Goal: Information Seeking & Learning: Learn about a topic

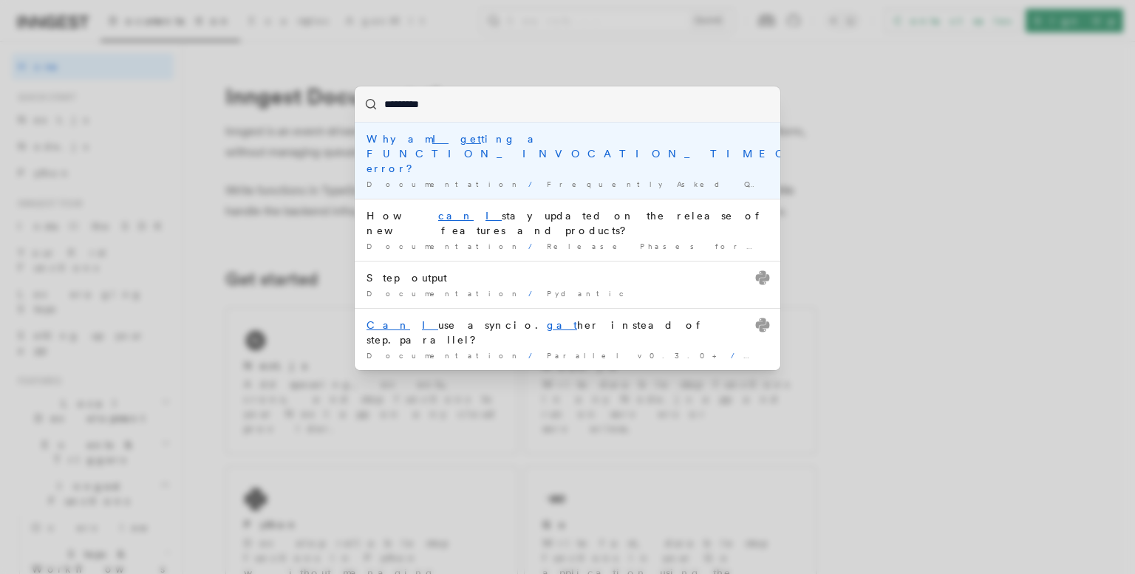
type input "*********"
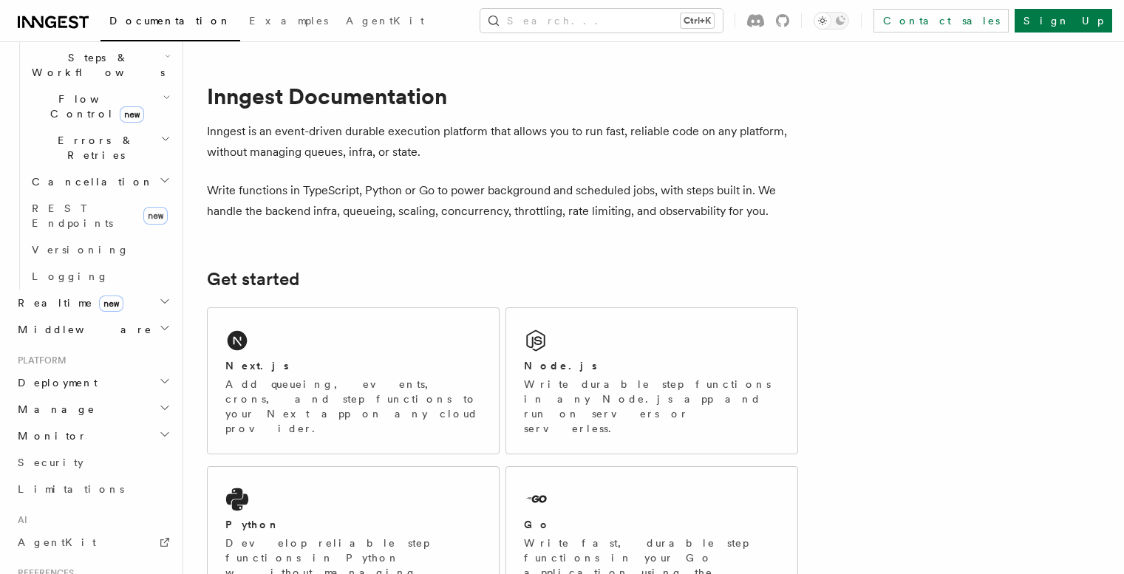
scroll to position [638, 0]
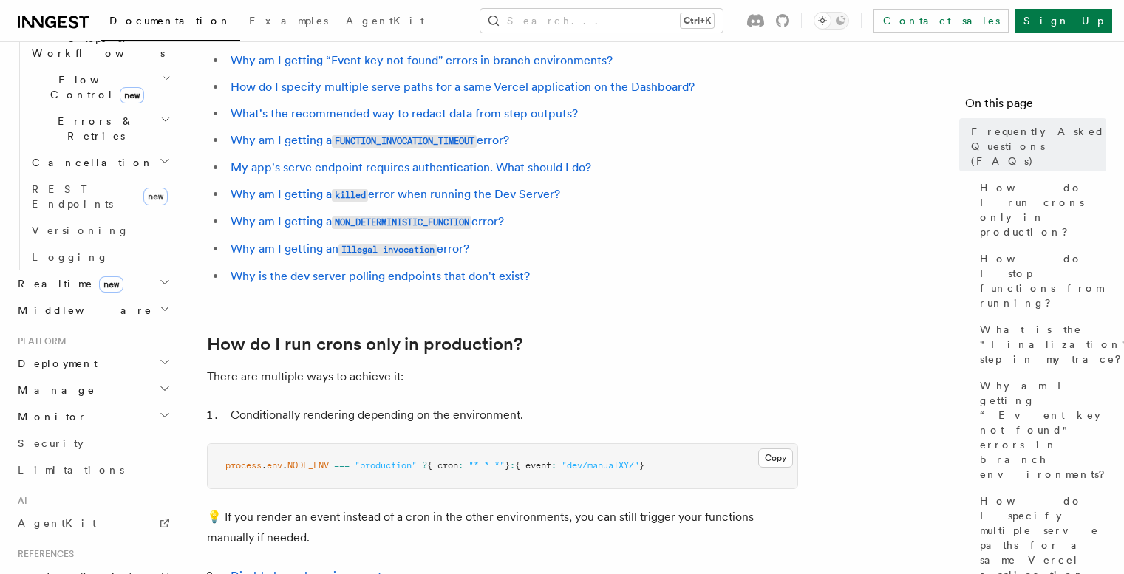
scroll to position [276, 0]
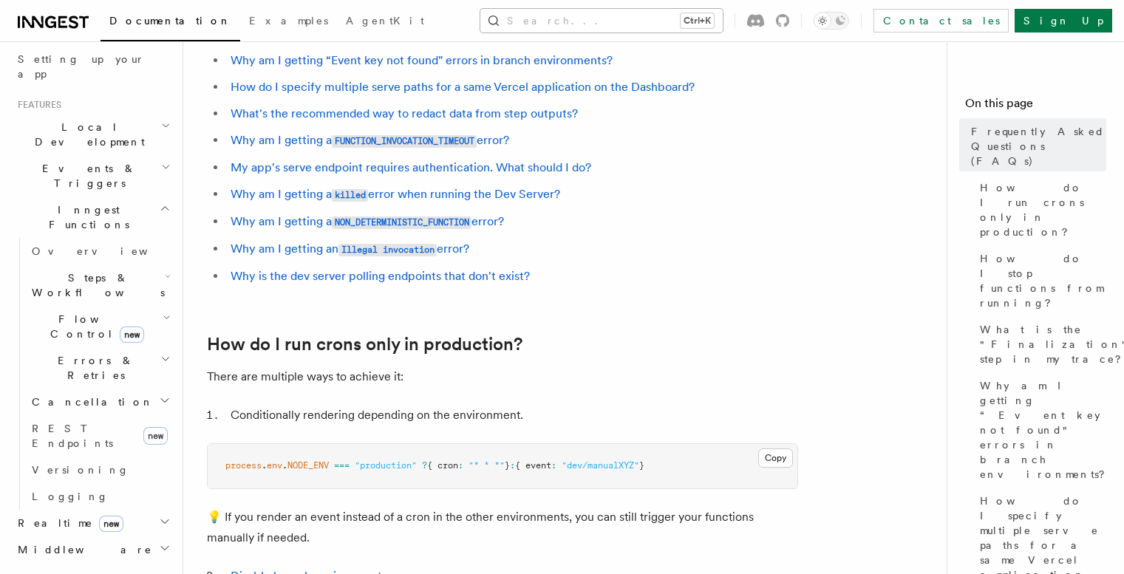
click at [639, 24] on button "Search... Ctrl+K" at bounding box center [601, 21] width 242 height 24
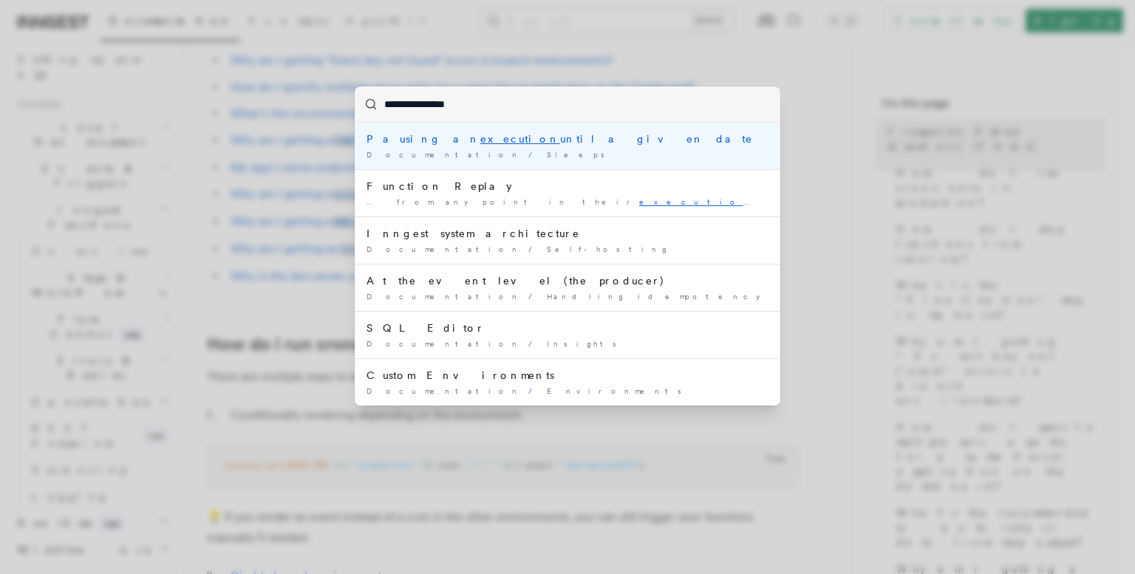
type input "**********"
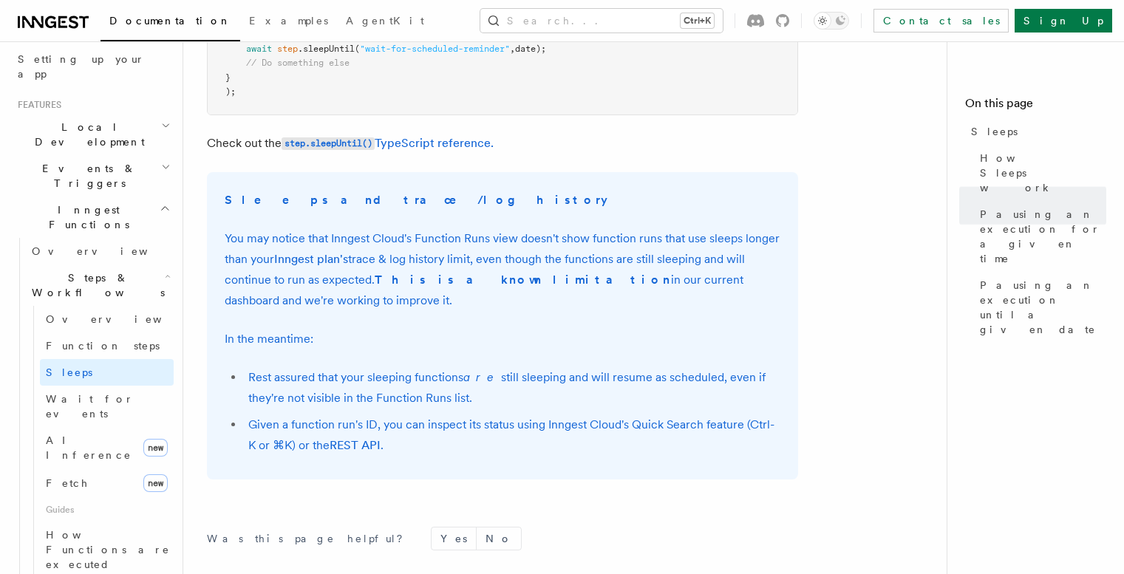
scroll to position [1221, 0]
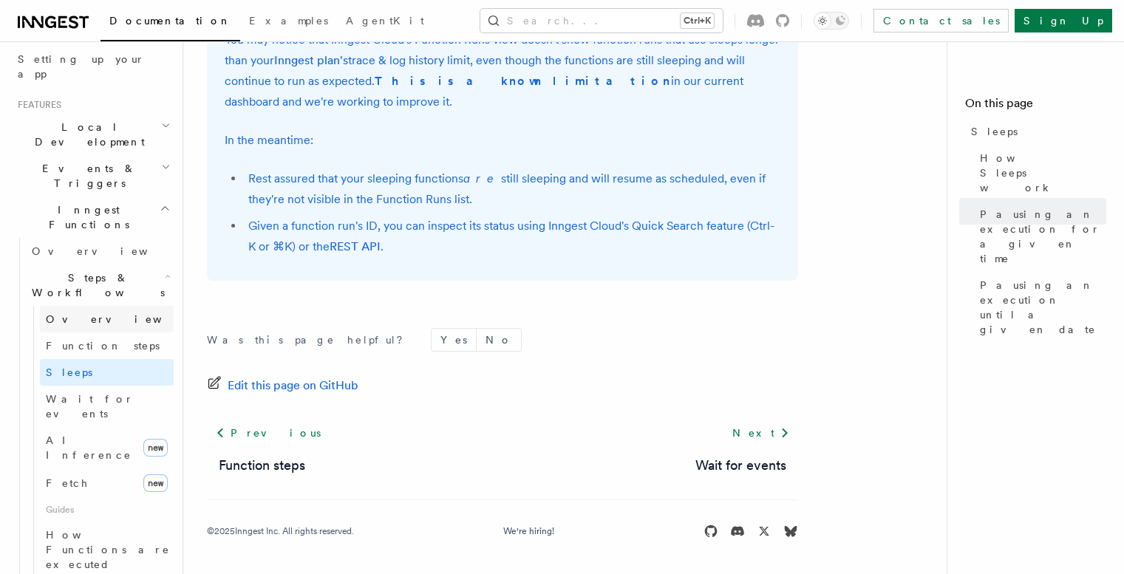
click at [103, 306] on link "Overview" at bounding box center [107, 319] width 134 height 27
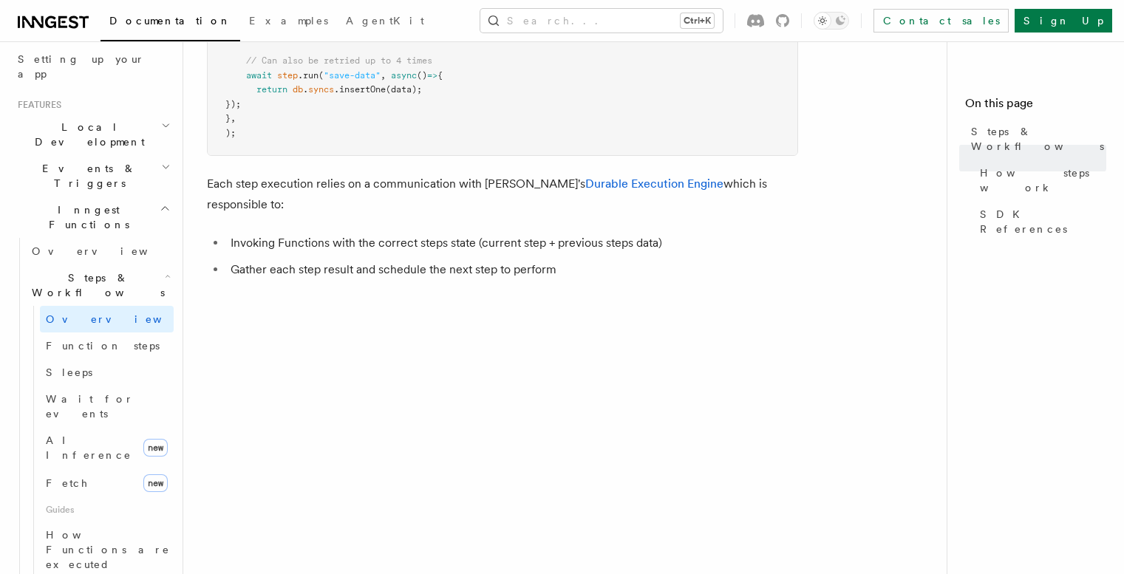
scroll to position [948, 0]
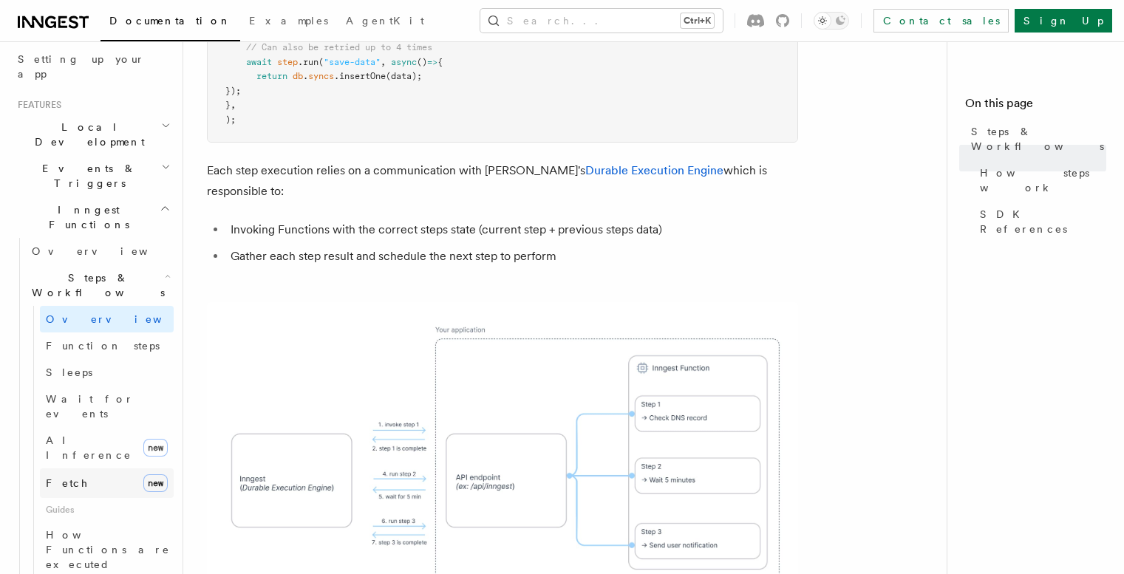
click at [67, 477] on span "Fetch" at bounding box center [67, 483] width 43 height 12
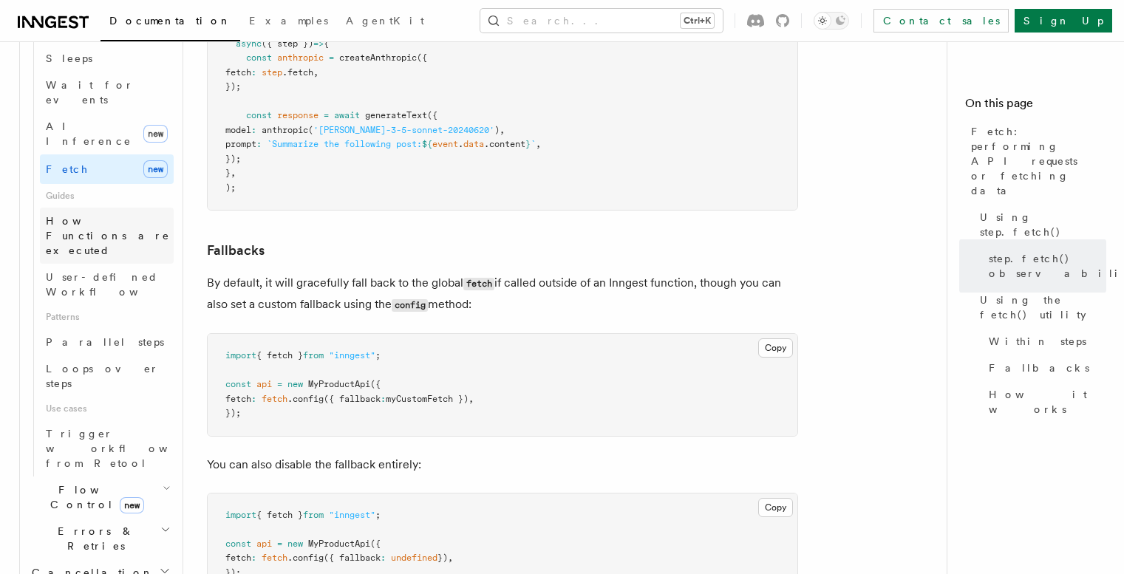
scroll to position [599, 0]
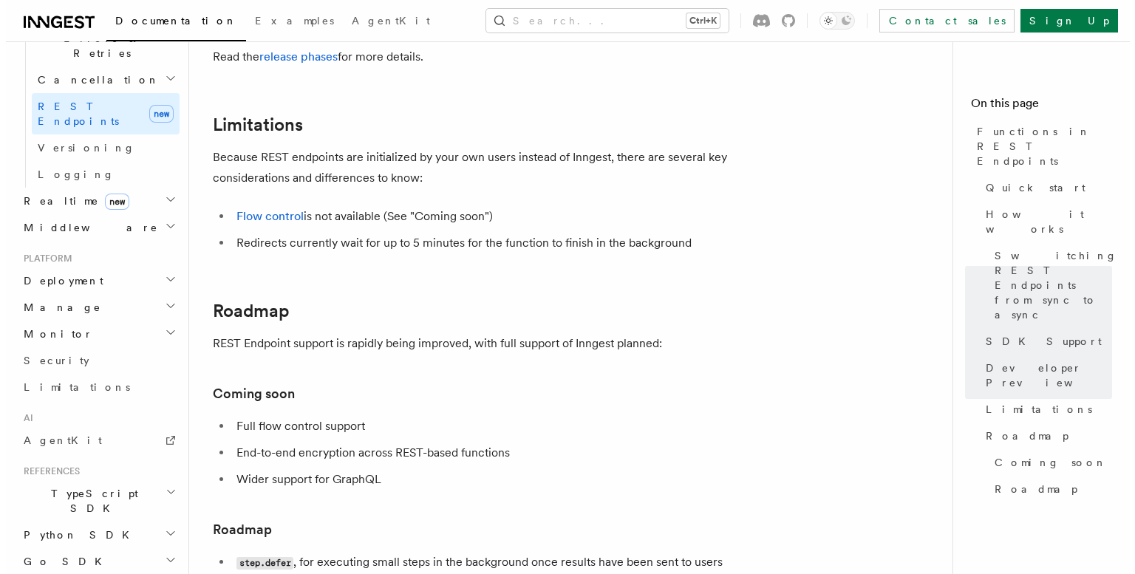
scroll to position [2837, 0]
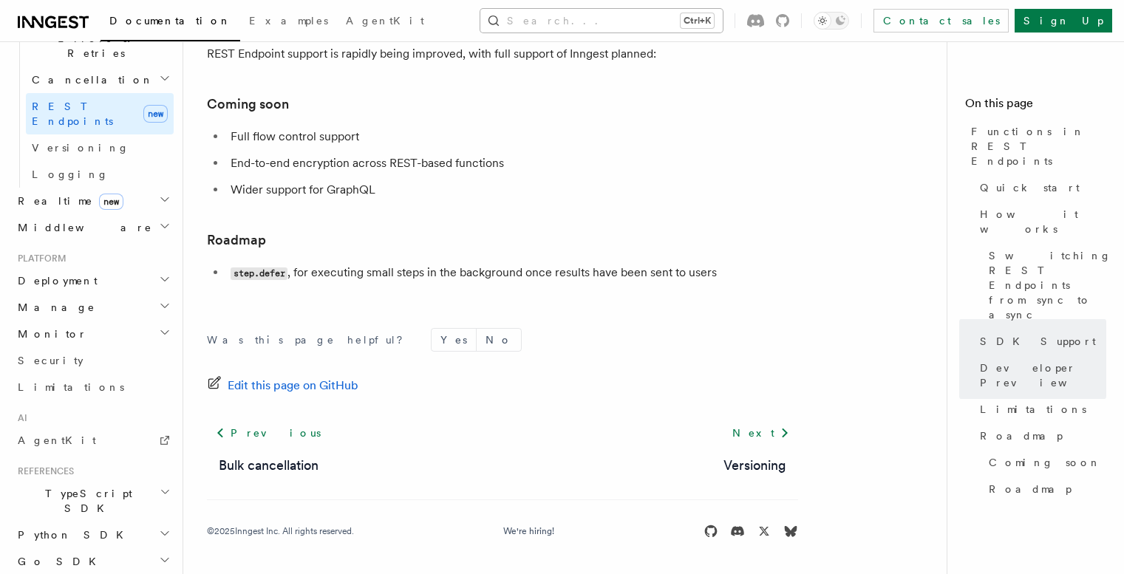
click at [591, 24] on button "Search... Ctrl+K" at bounding box center [601, 21] width 242 height 24
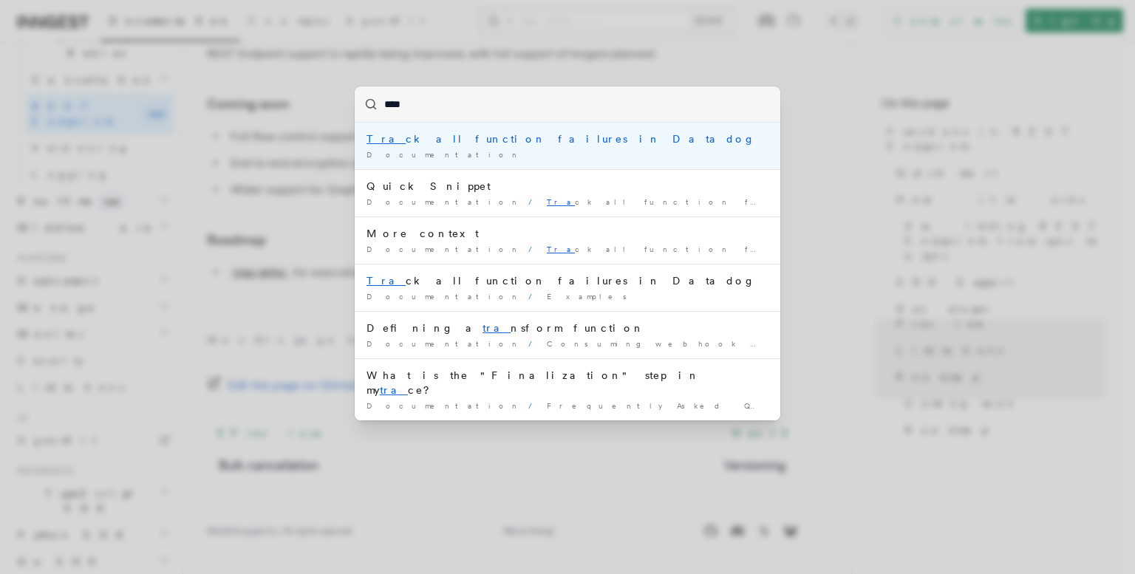
type input "*****"
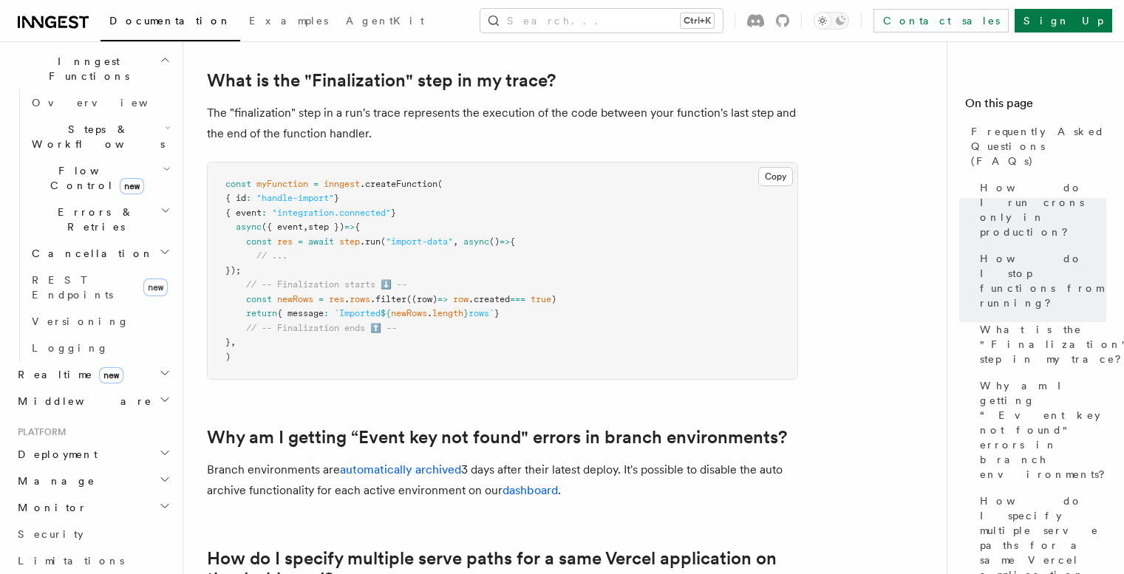
scroll to position [69, 0]
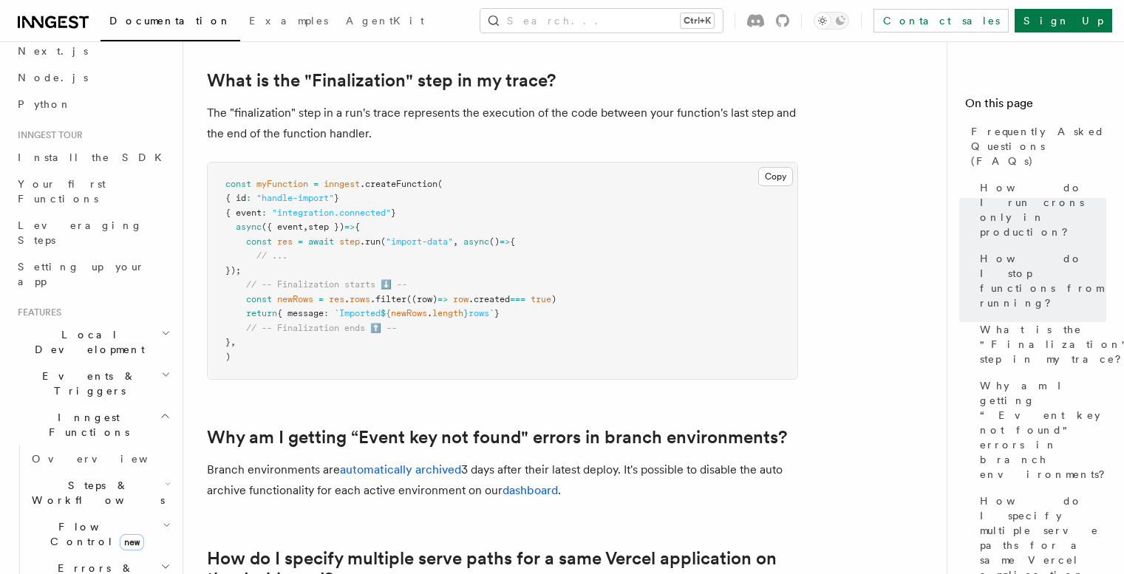
click at [137, 404] on h2 "Inngest Functions" at bounding box center [93, 424] width 162 height 41
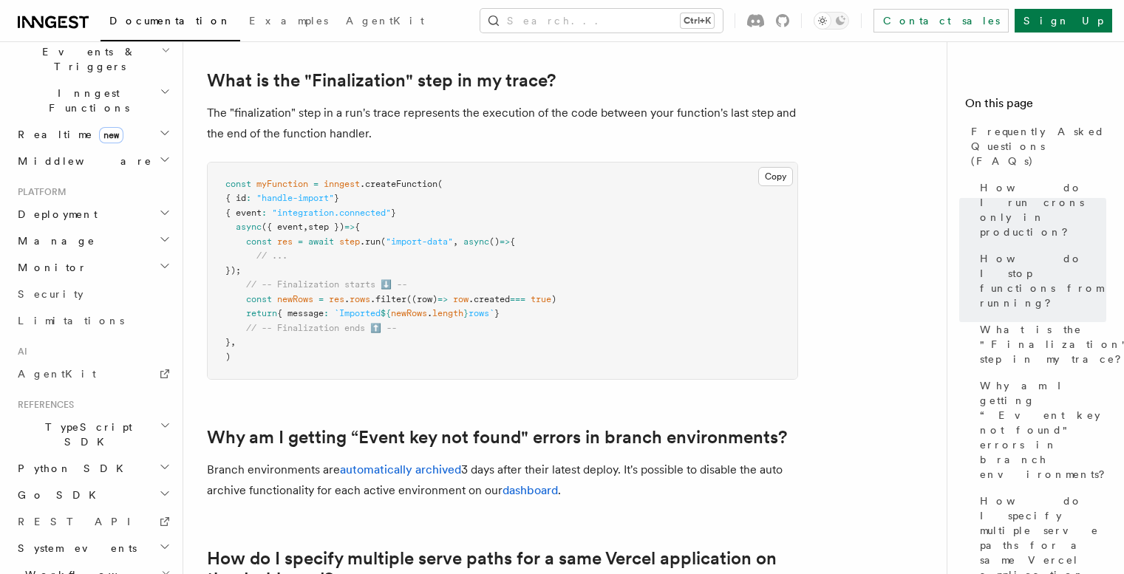
scroll to position [406, 0]
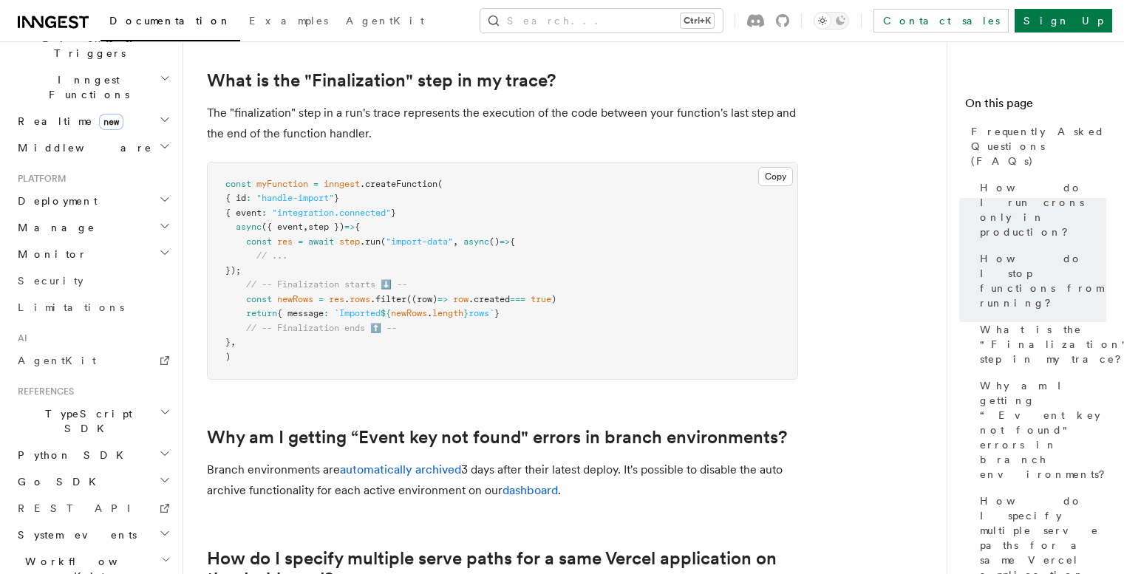
click at [140, 241] on h2 "Monitor" at bounding box center [93, 254] width 162 height 27
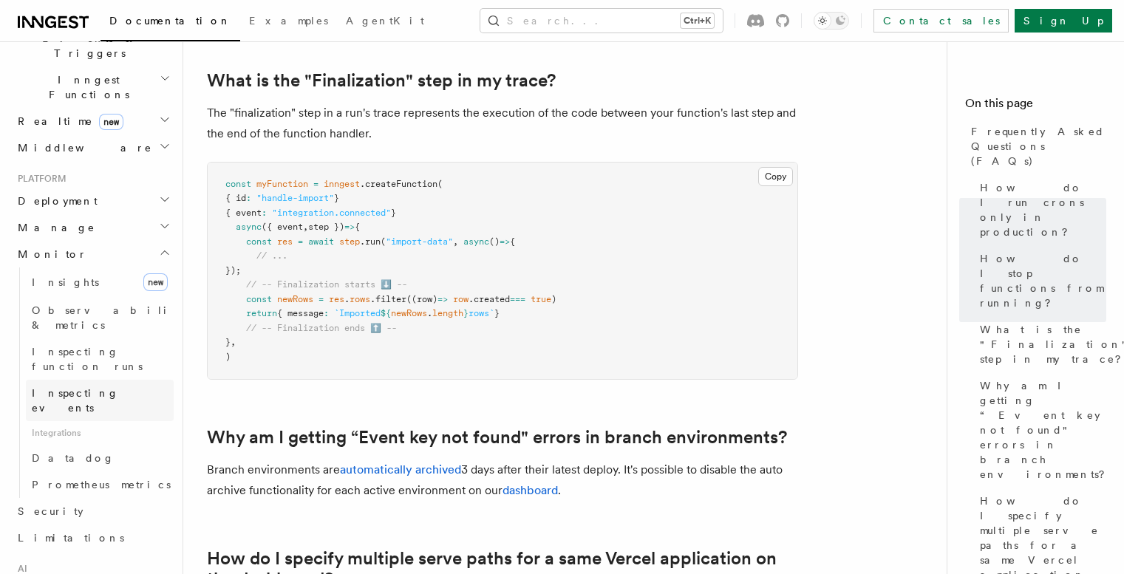
click at [118, 380] on link "Inspecting events" at bounding box center [100, 400] width 148 height 41
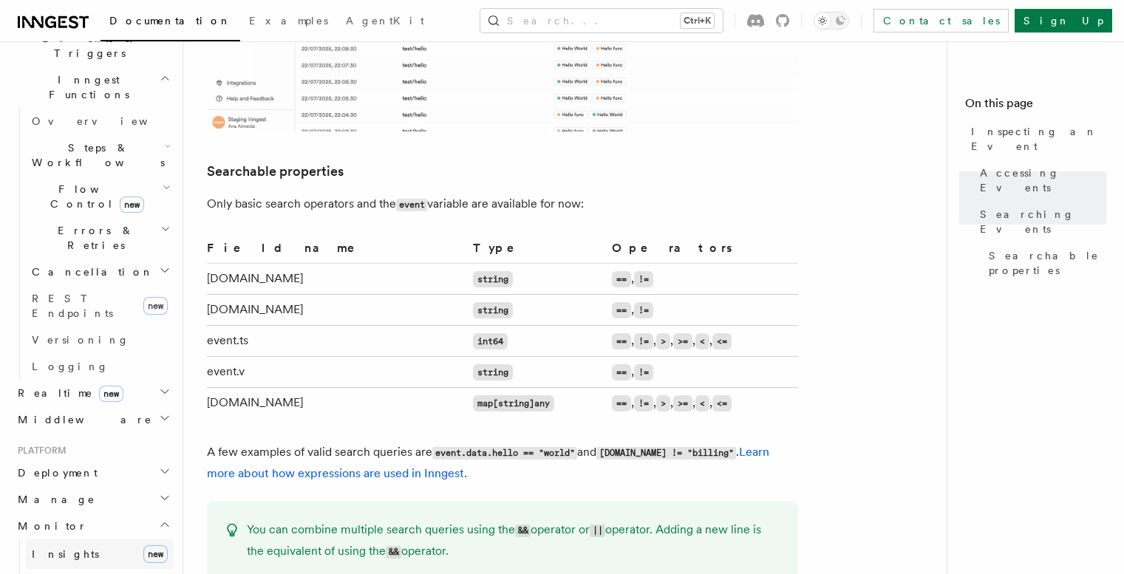
scroll to position [438, 0]
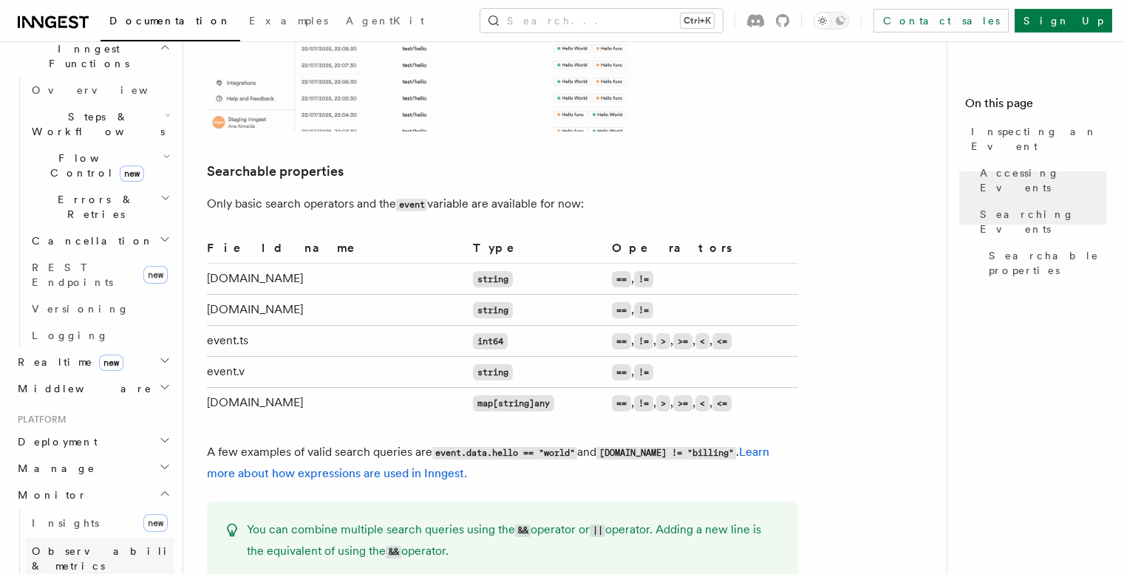
click at [72, 545] on span "Observability & metrics" at bounding box center [108, 558] width 152 height 27
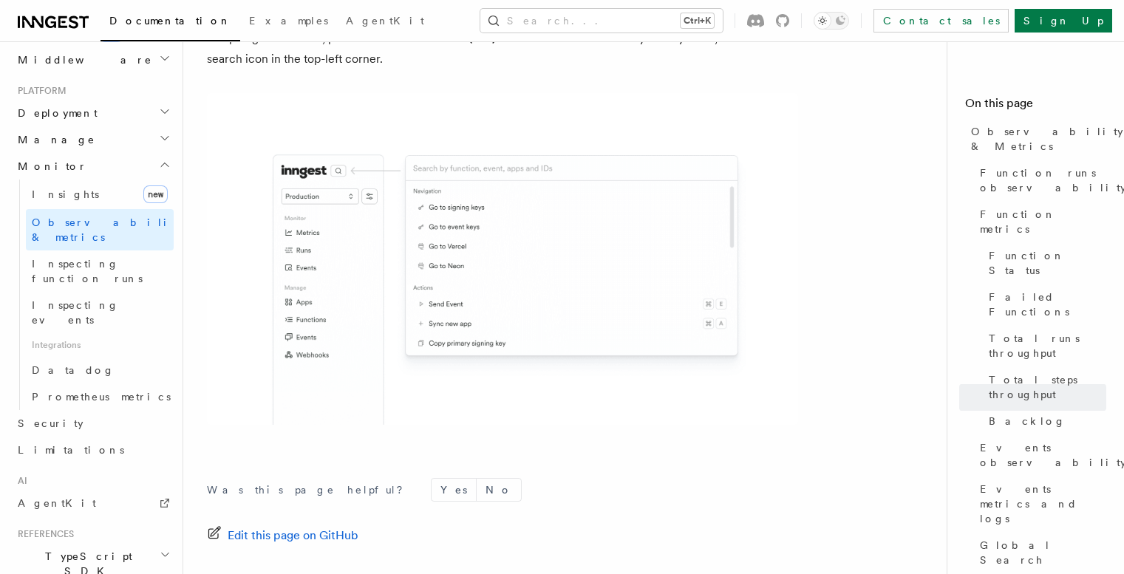
scroll to position [764, 0]
click at [598, 16] on button "Search... Ctrl+K" at bounding box center [601, 21] width 242 height 24
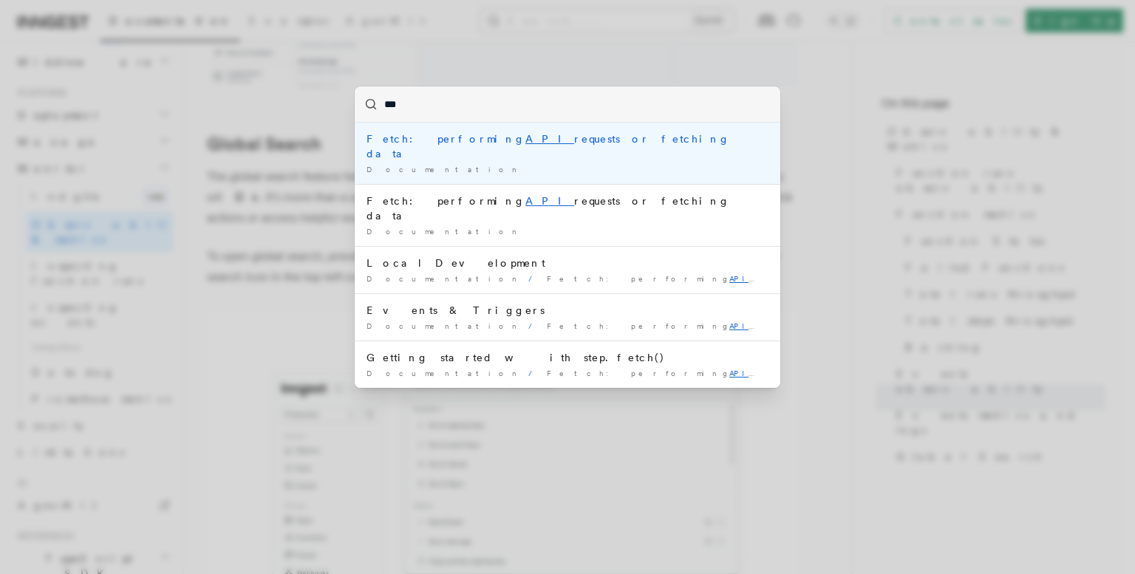
type input "***"
click at [500, 139] on div "Fetch: performing API requests or fetching data" at bounding box center [568, 147] width 402 height 30
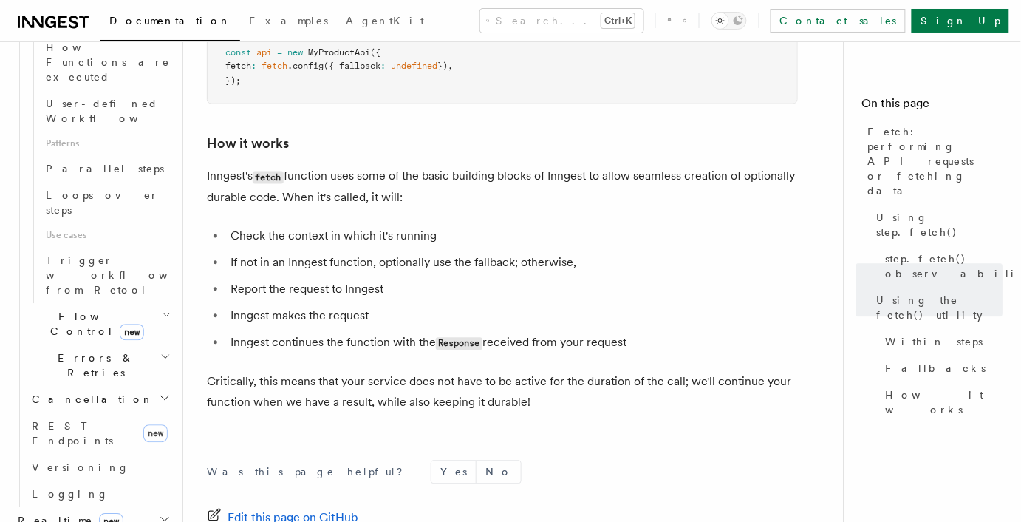
scroll to position [3627, 0]
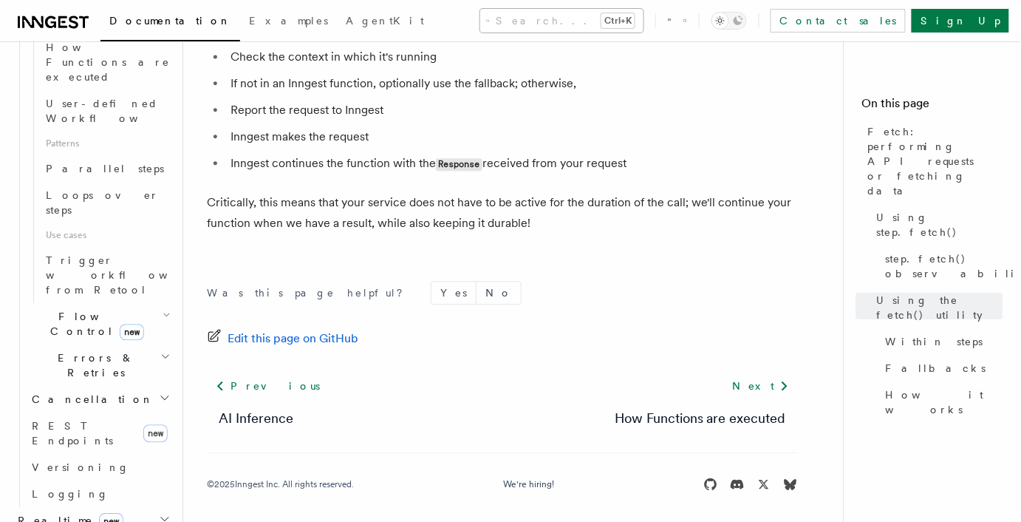
click at [508, 24] on button "Search... Ctrl+K" at bounding box center [561, 21] width 163 height 24
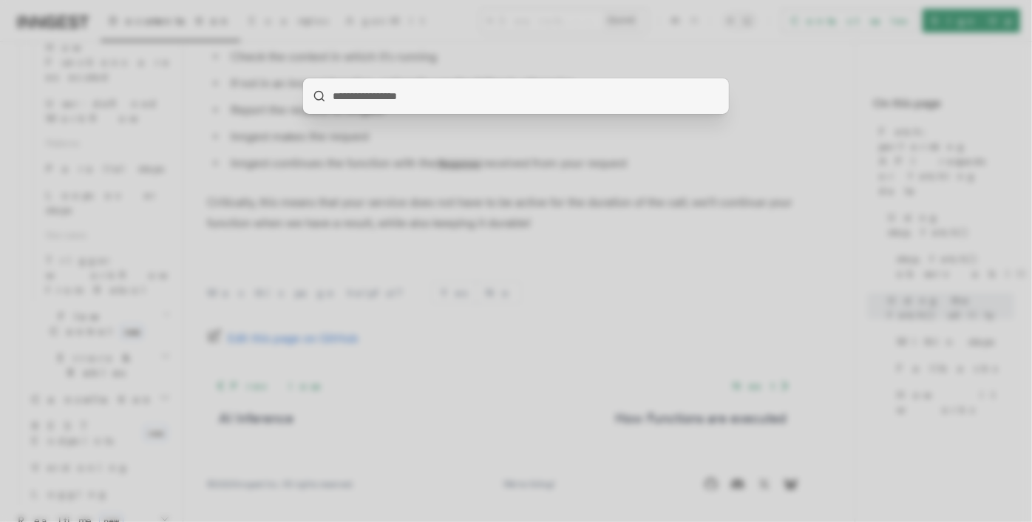
type input "**********"
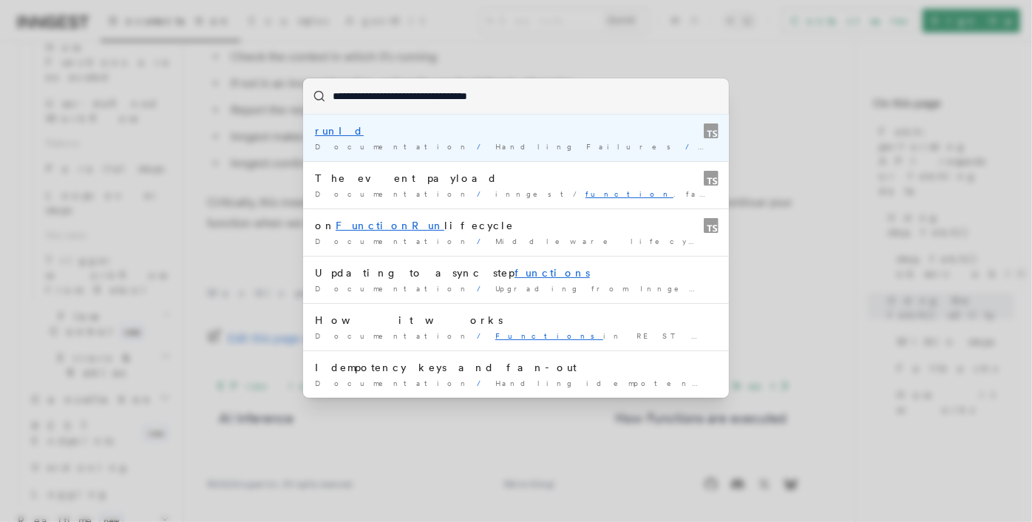
click at [405, 141] on div "Documentation / Handling Failures / onFailure({ error, event, step, runId }) /" at bounding box center [516, 146] width 402 height 11
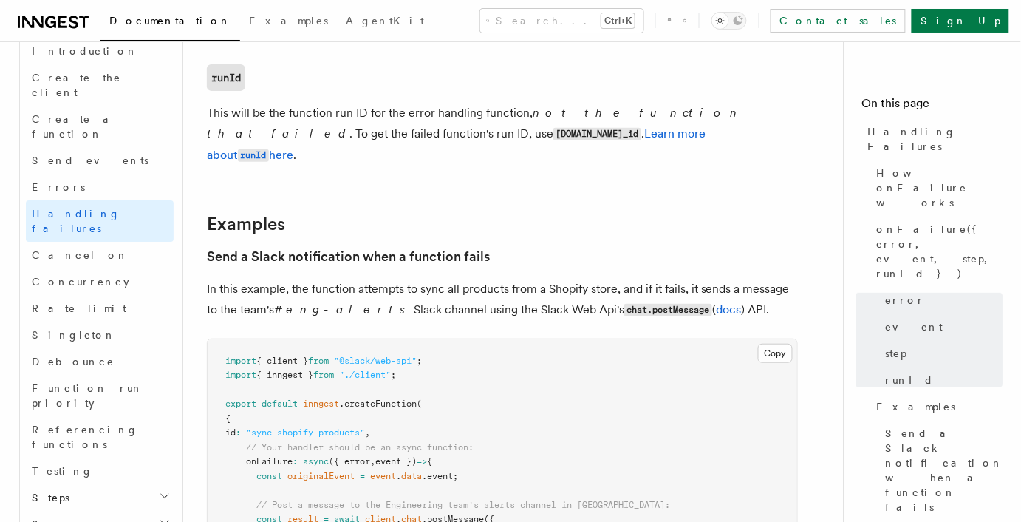
scroll to position [1168, 0]
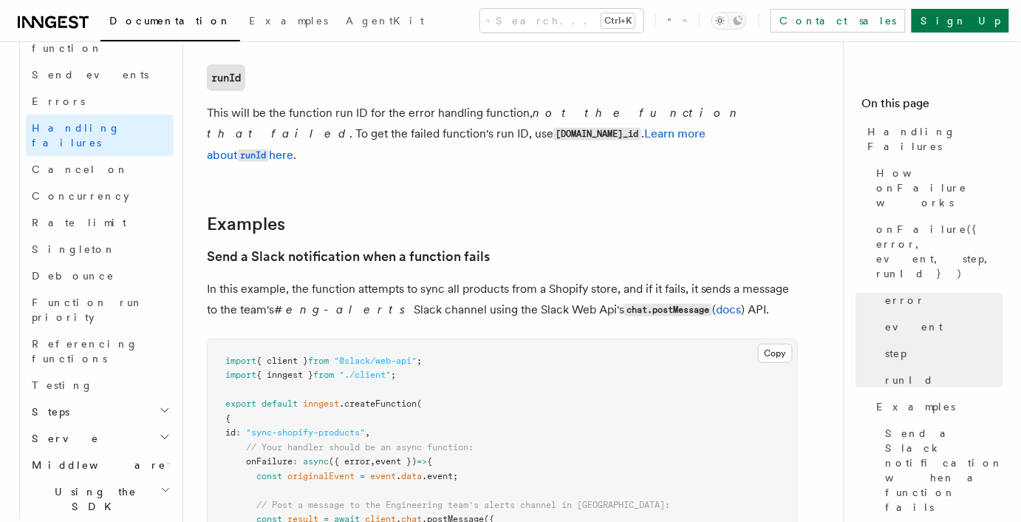
click at [137, 398] on h2 "Steps" at bounding box center [100, 411] width 148 height 27
click at [113, 372] on link "Testing" at bounding box center [100, 385] width 148 height 27
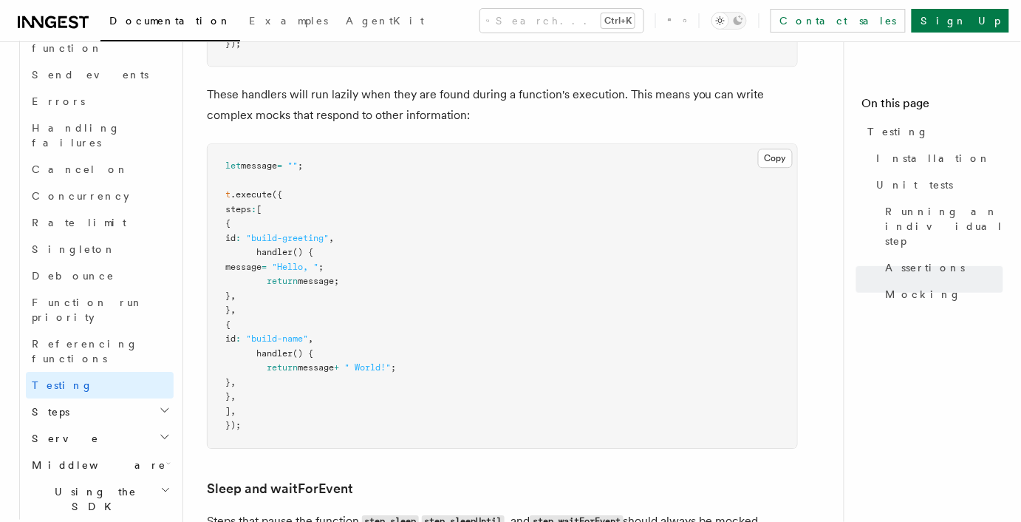
scroll to position [3809, 0]
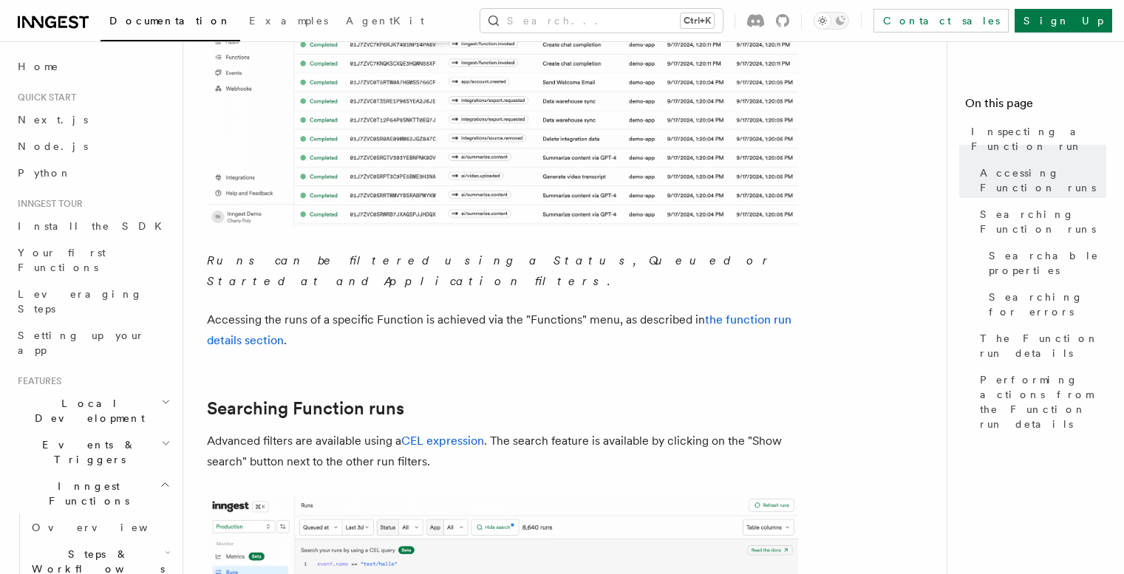
scroll to position [405, 0]
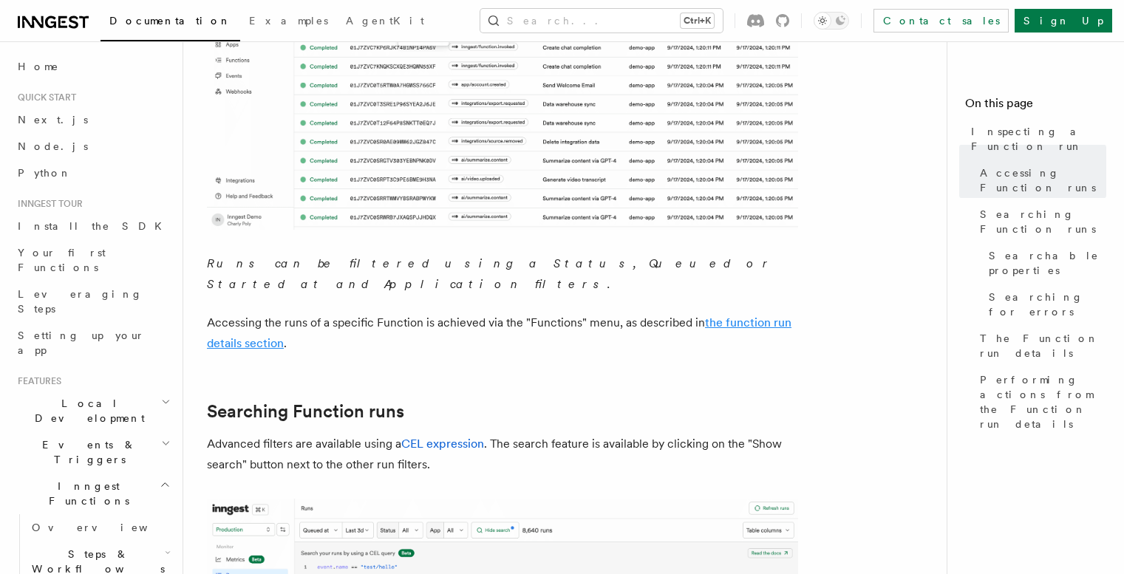
click at [770, 316] on link "the function run details section" at bounding box center [499, 333] width 585 height 35
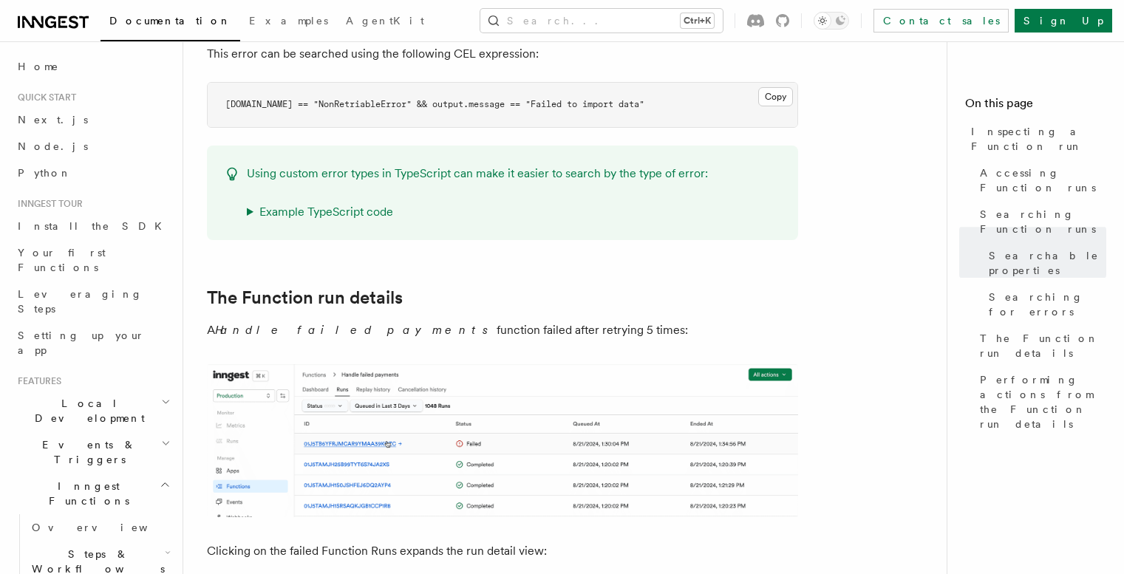
scroll to position [1867, 0]
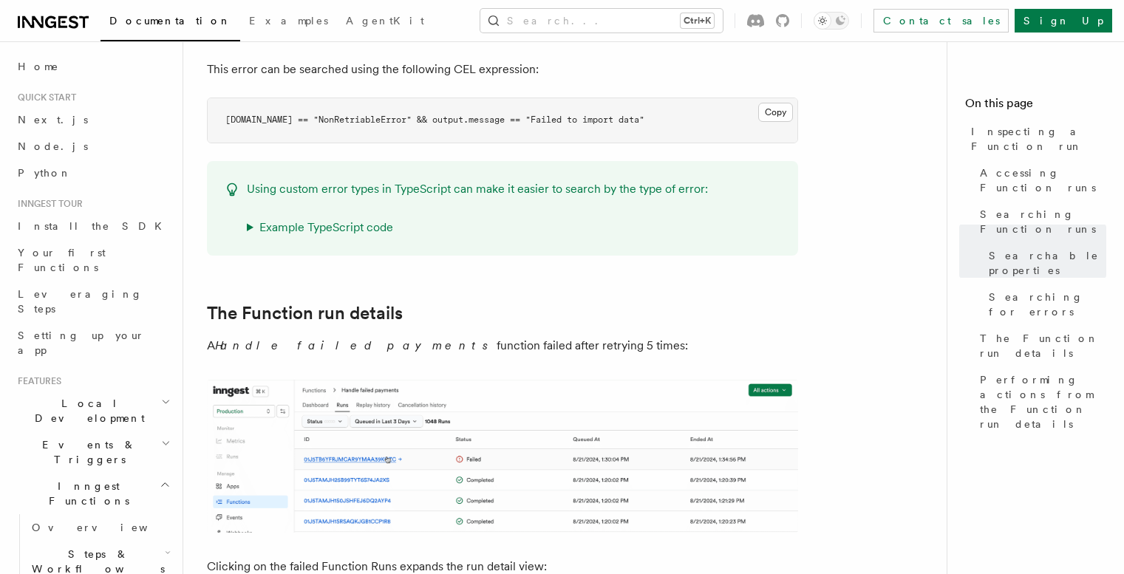
click at [250, 220] on summary "Example TypeScript code" at bounding box center [477, 227] width 461 height 21
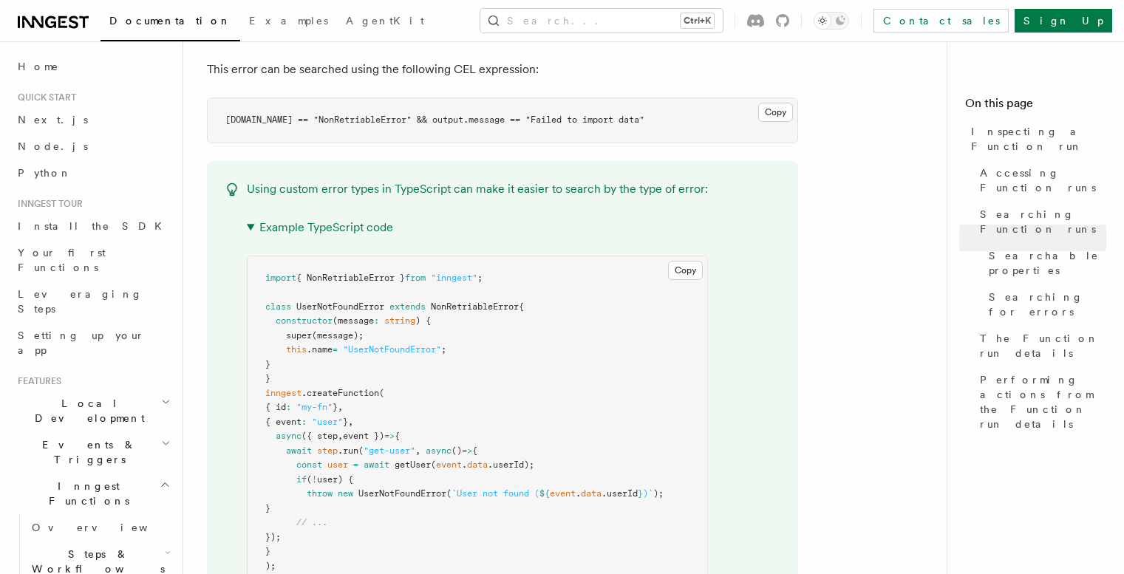
click at [251, 220] on summary "Example TypeScript code" at bounding box center [477, 227] width 461 height 21
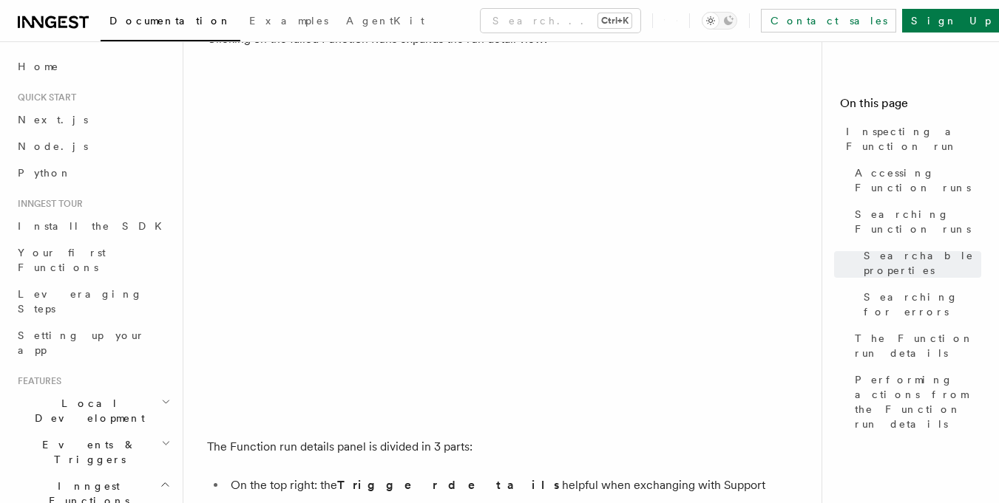
scroll to position [2384, 0]
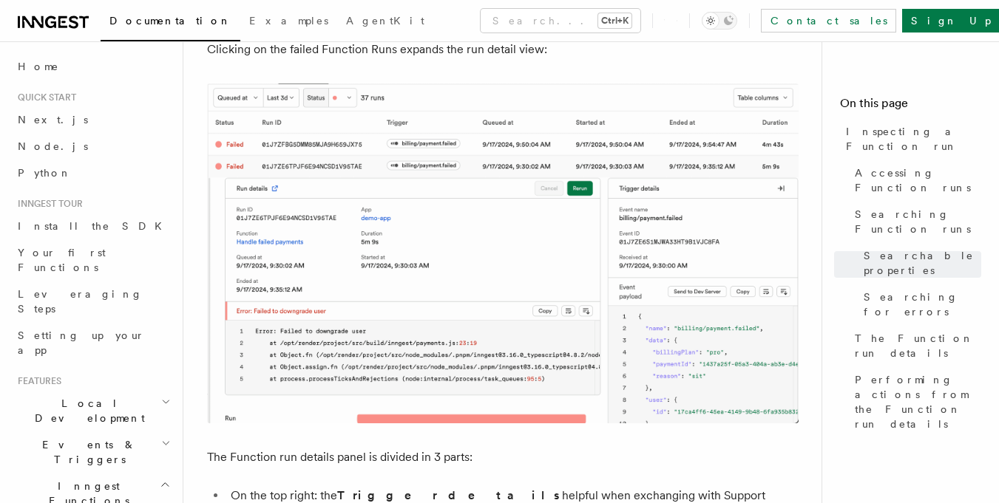
click at [452, 186] on img at bounding box center [502, 254] width 591 height 340
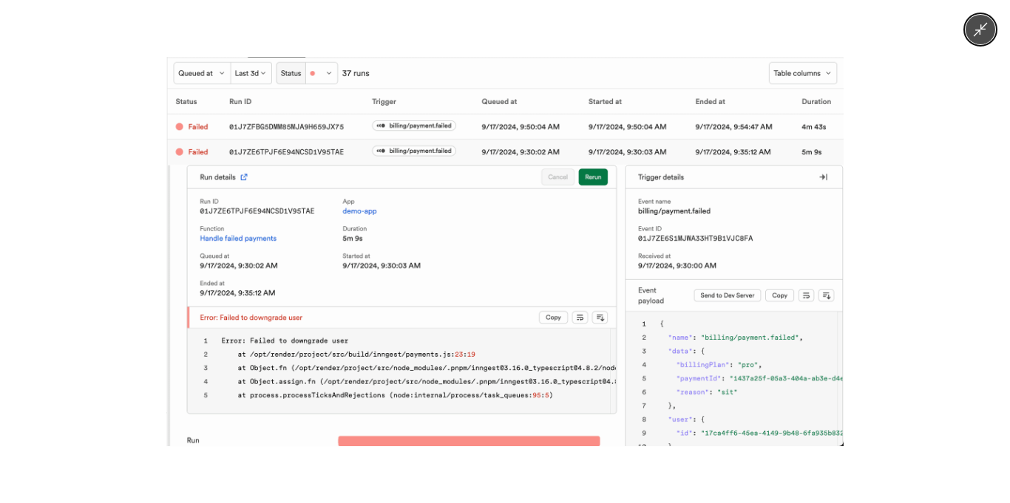
click at [452, 186] on img at bounding box center [504, 251] width 677 height 389
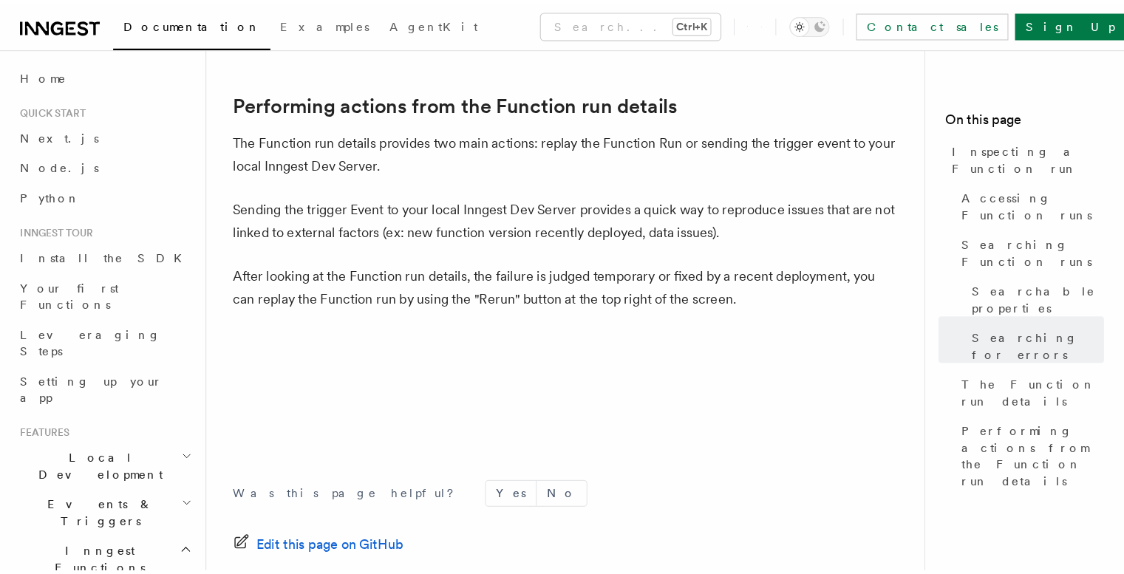
scroll to position [3766, 0]
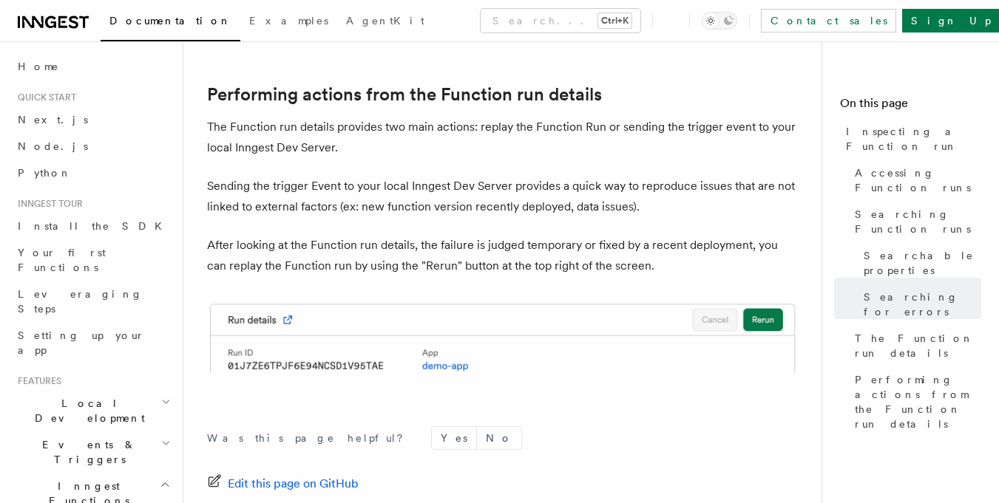
drag, startPoint x: 460, startPoint y: 200, endPoint x: 585, endPoint y: 47, distance: 198.1
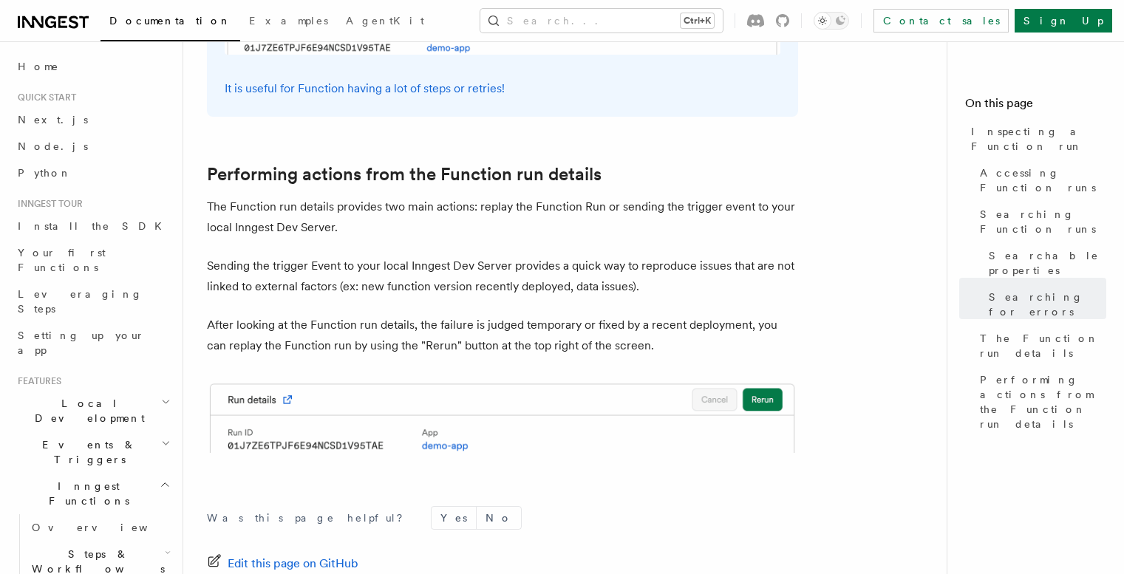
click at [1042, 58] on nav "On this page Inspecting a Function run Accessing Function runs Searching Functi…" at bounding box center [1035, 307] width 177 height 533
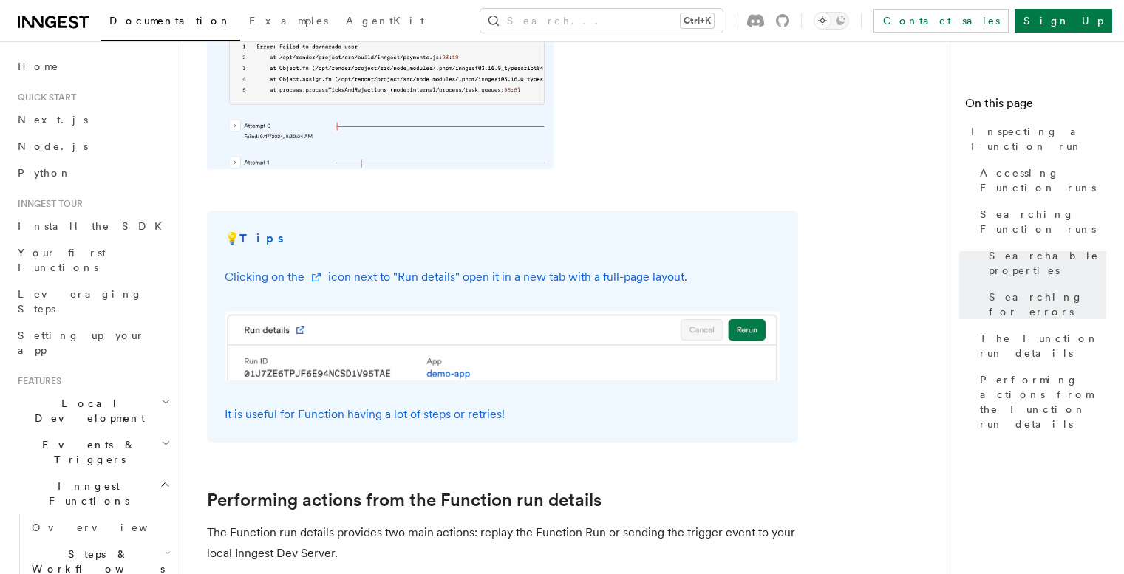
scroll to position [3415, 0]
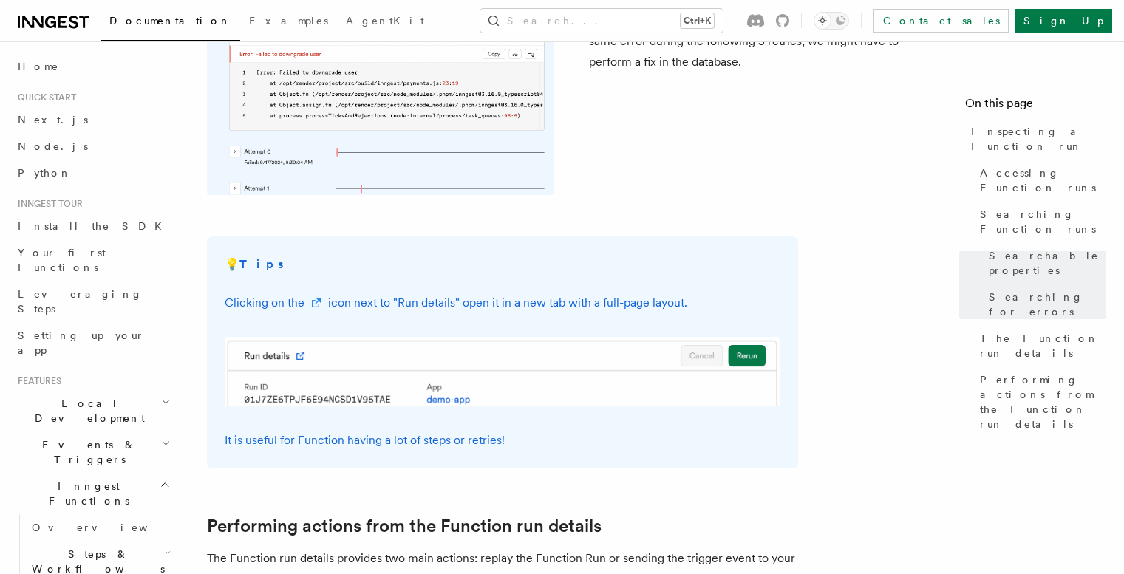
click at [740, 337] on img at bounding box center [503, 371] width 556 height 69
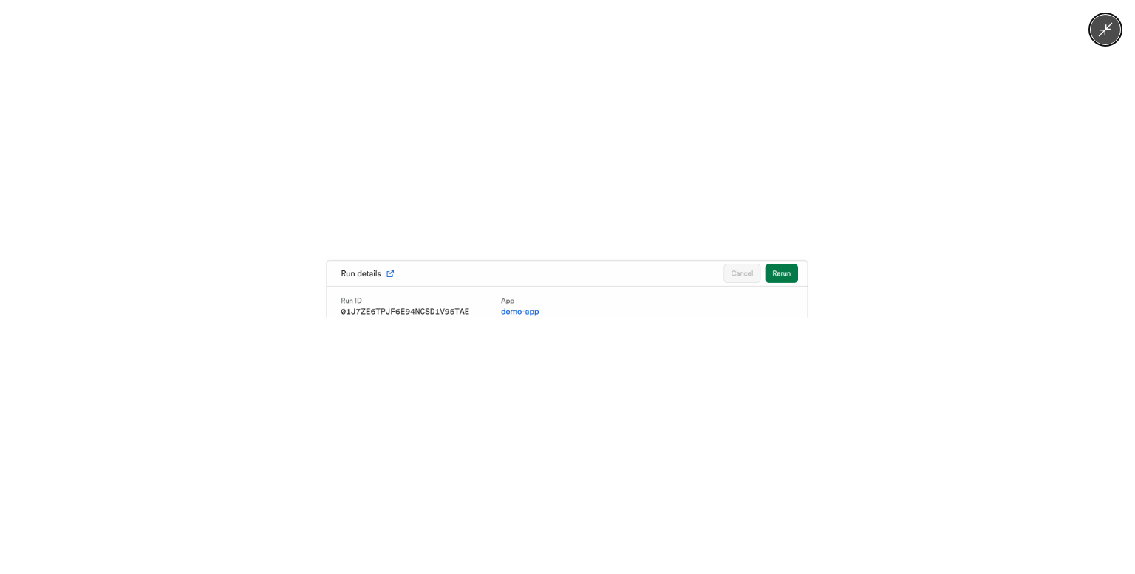
click at [740, 258] on img at bounding box center [567, 286] width 487 height 61
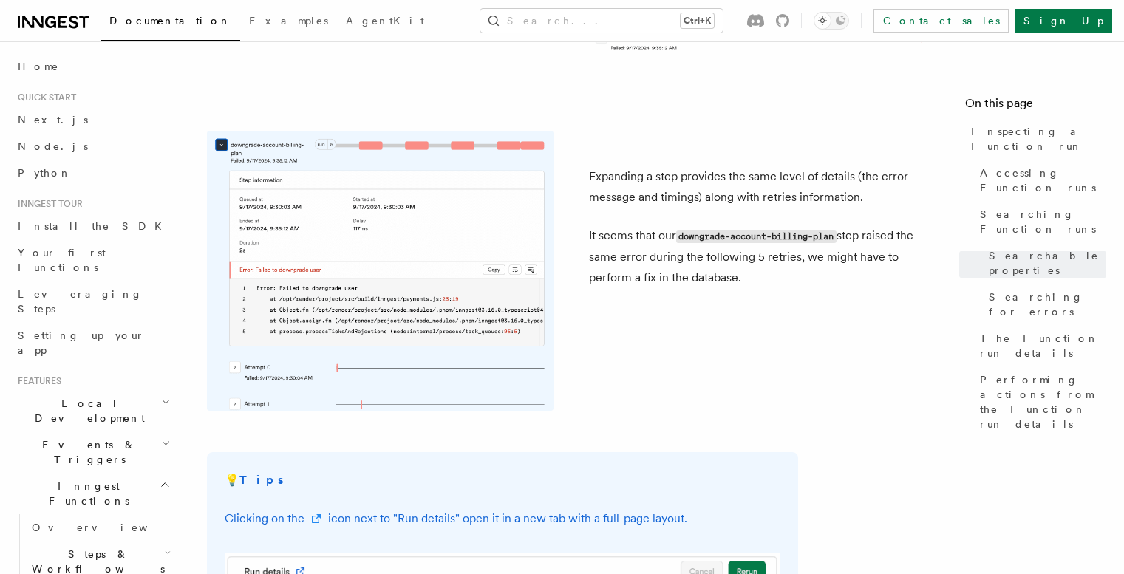
scroll to position [3194, 0]
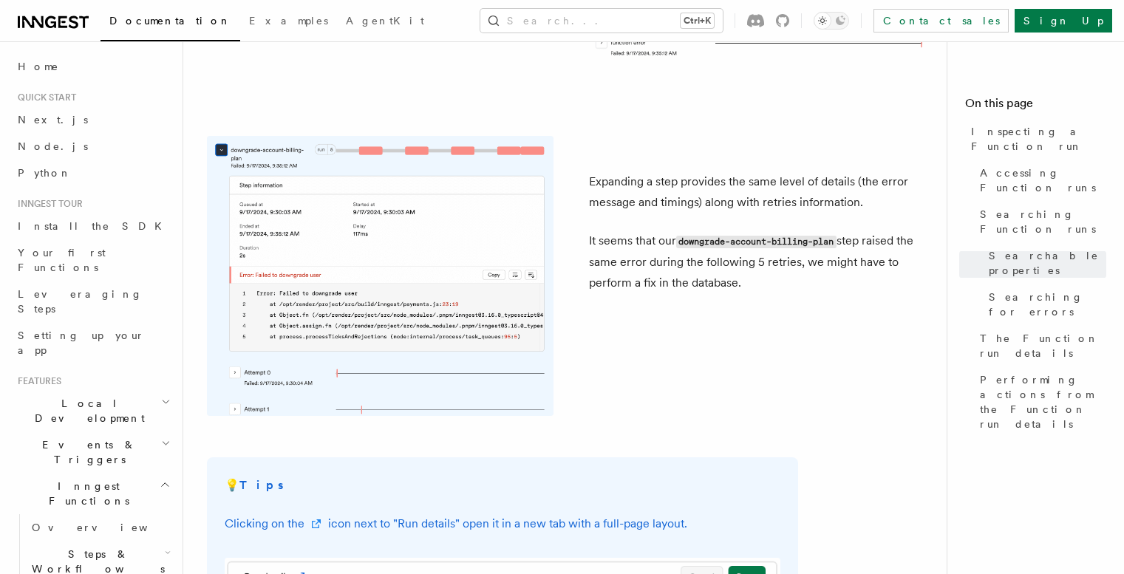
click at [120, 473] on h2 "Inngest Functions" at bounding box center [93, 493] width 162 height 41
click at [124, 432] on h2 "Events & Triggers" at bounding box center [93, 452] width 162 height 41
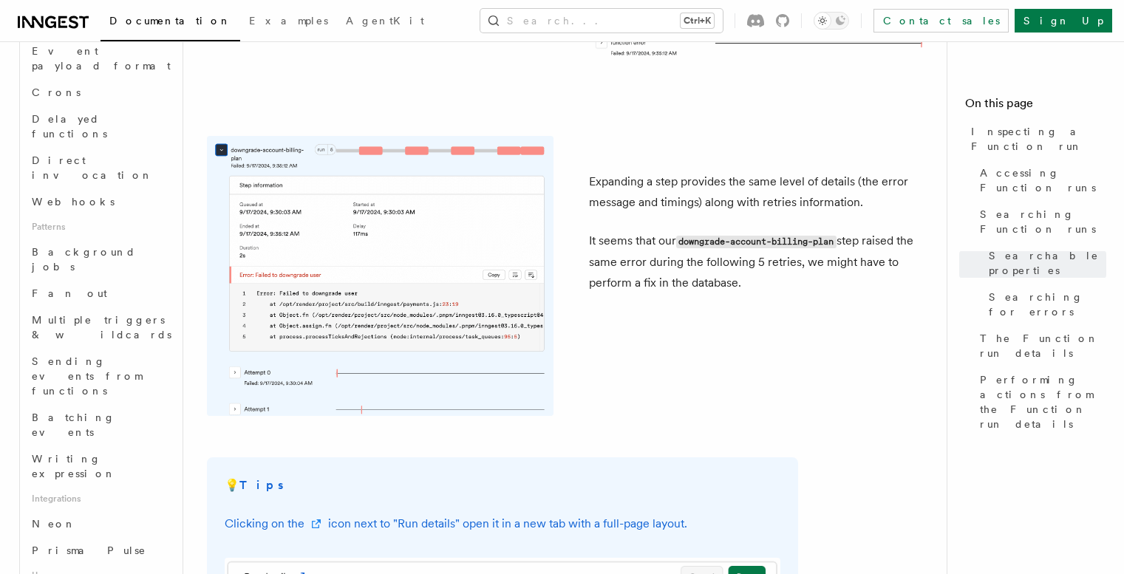
scroll to position [535, 0]
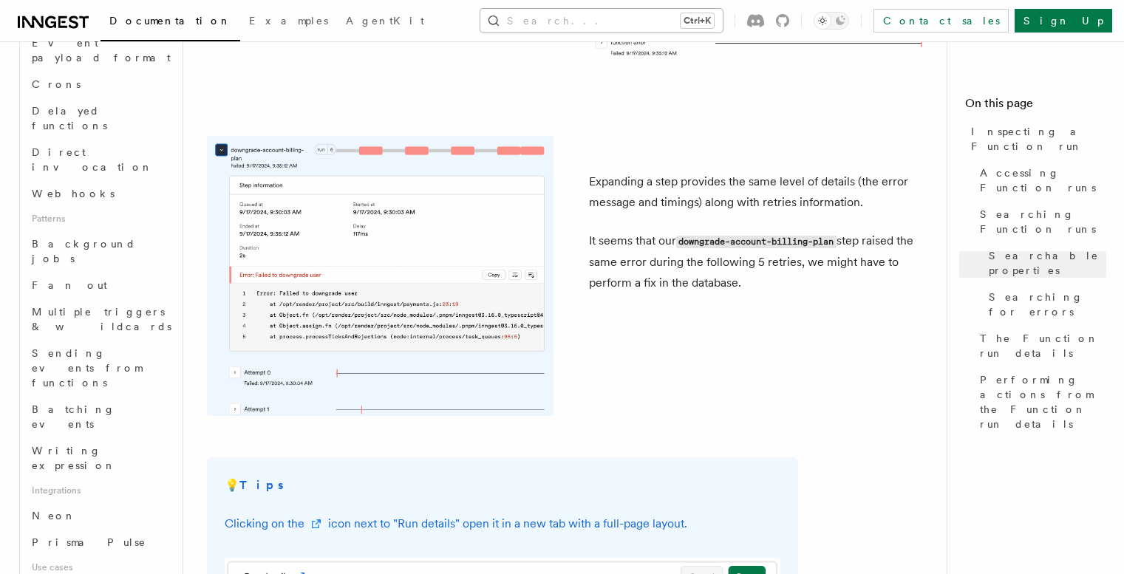
click at [638, 21] on button "Search... Ctrl+K" at bounding box center [601, 21] width 242 height 24
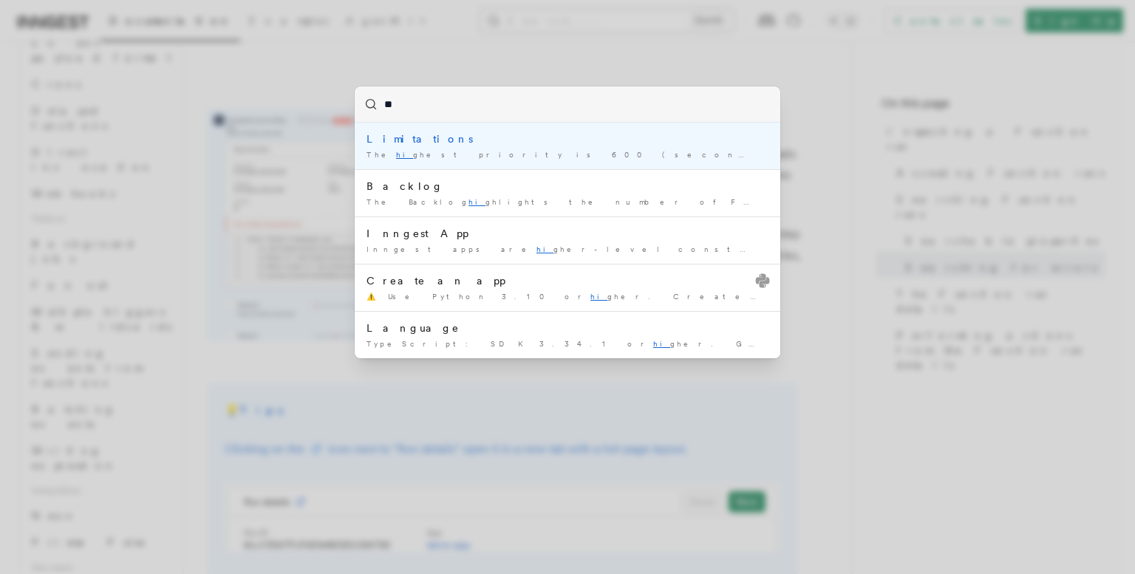
type input "*"
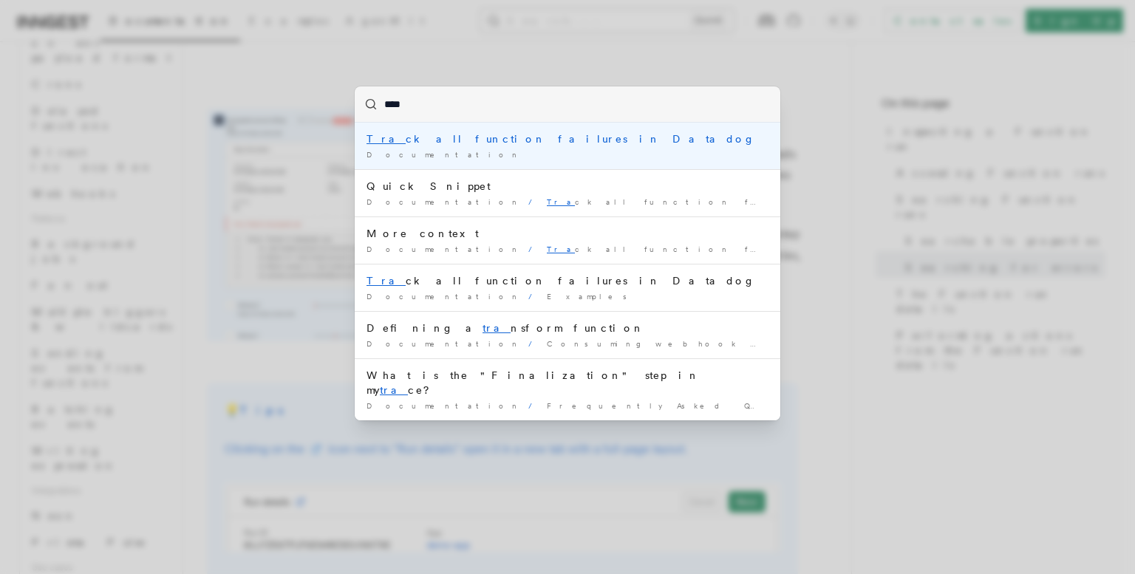
type input "*****"
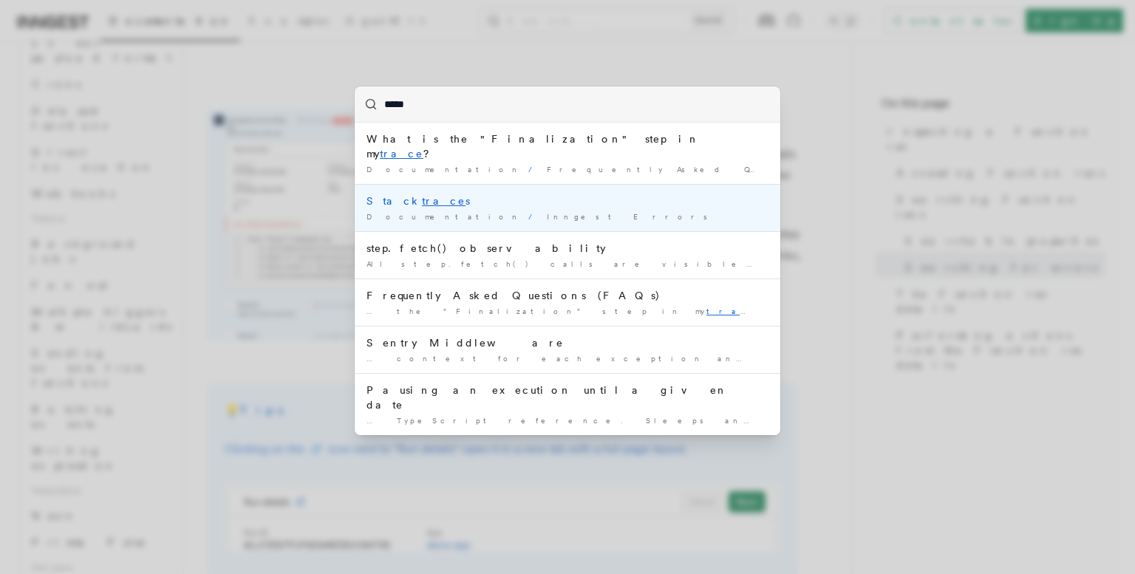
click at [539, 194] on li "Stack trace s Documentation / Inngest Errors /" at bounding box center [568, 207] width 426 height 47
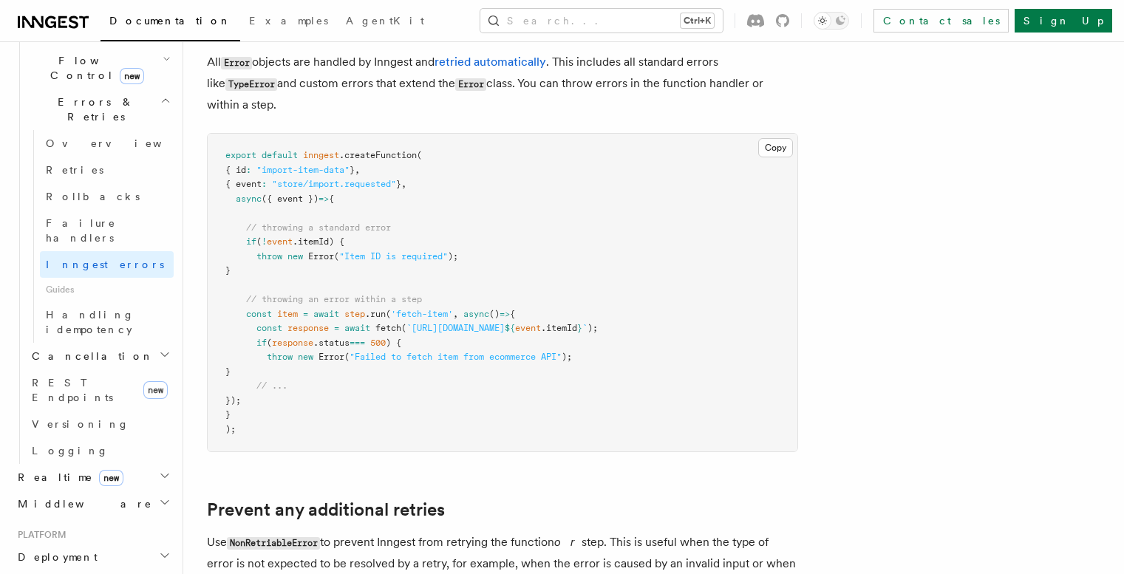
scroll to position [233, 0]
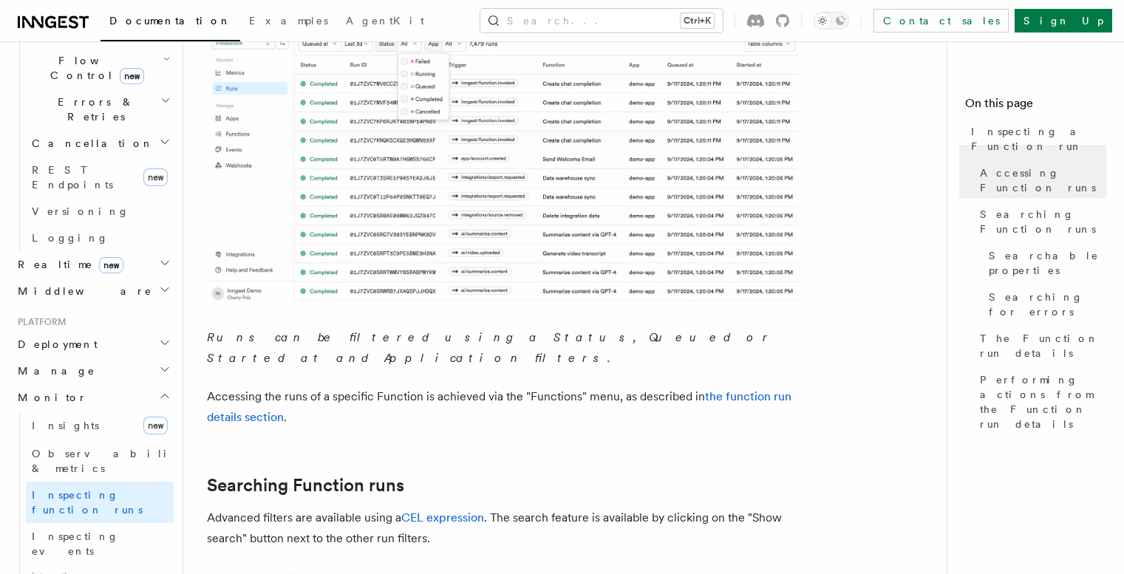
scroll to position [333, 0]
click at [446, 508] on link "CEL expression" at bounding box center [442, 515] width 83 height 14
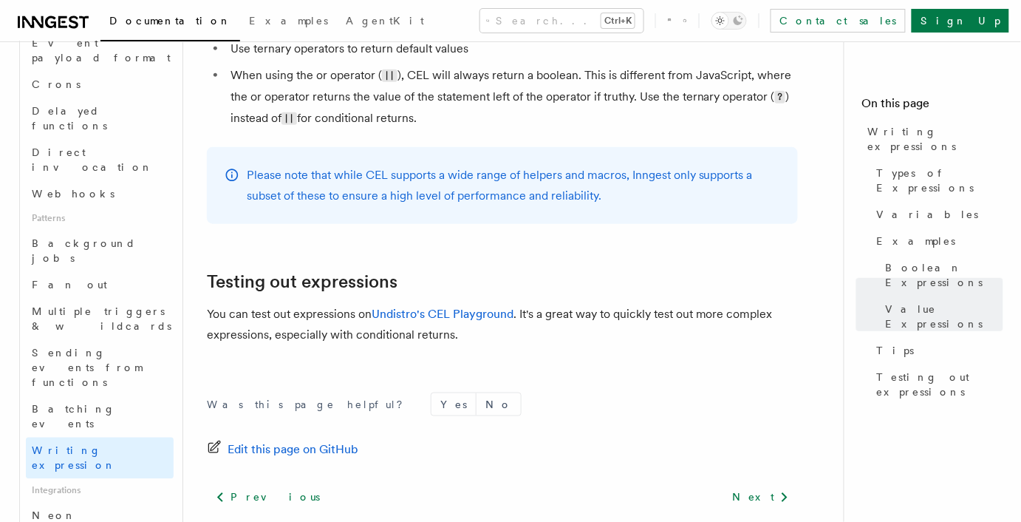
scroll to position [535, 0]
